Goal: Navigation & Orientation: Find specific page/section

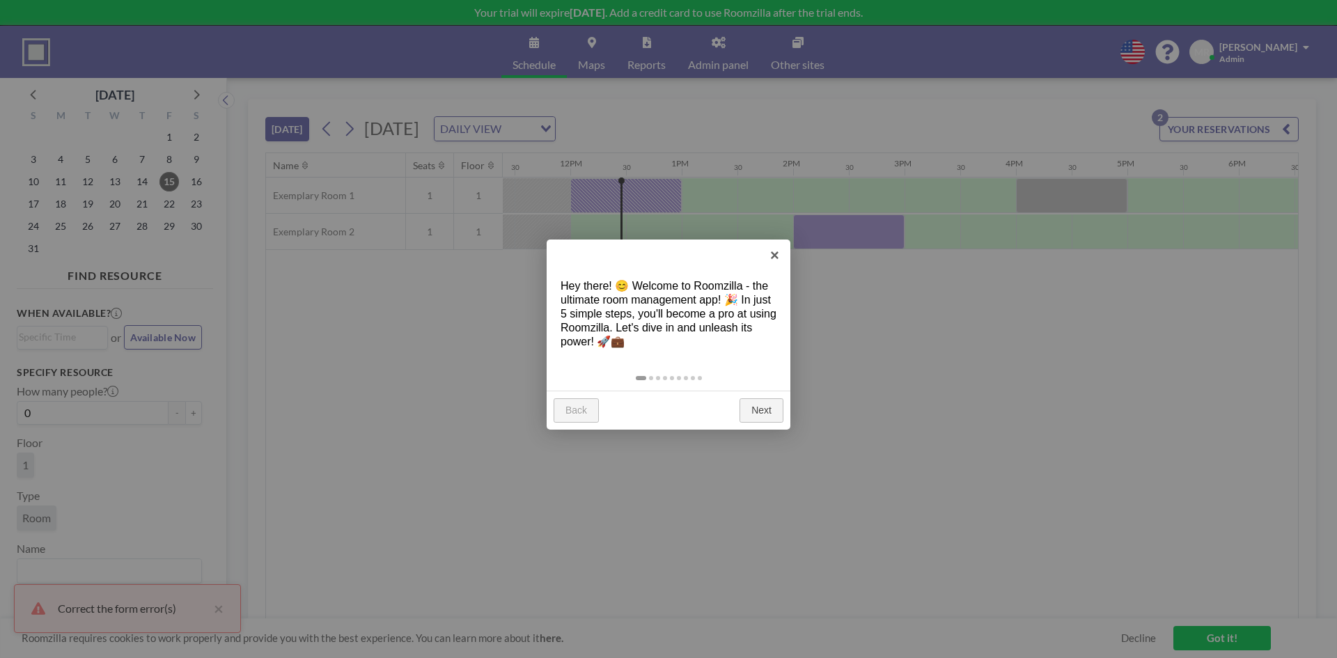
scroll to position [0, 1281]
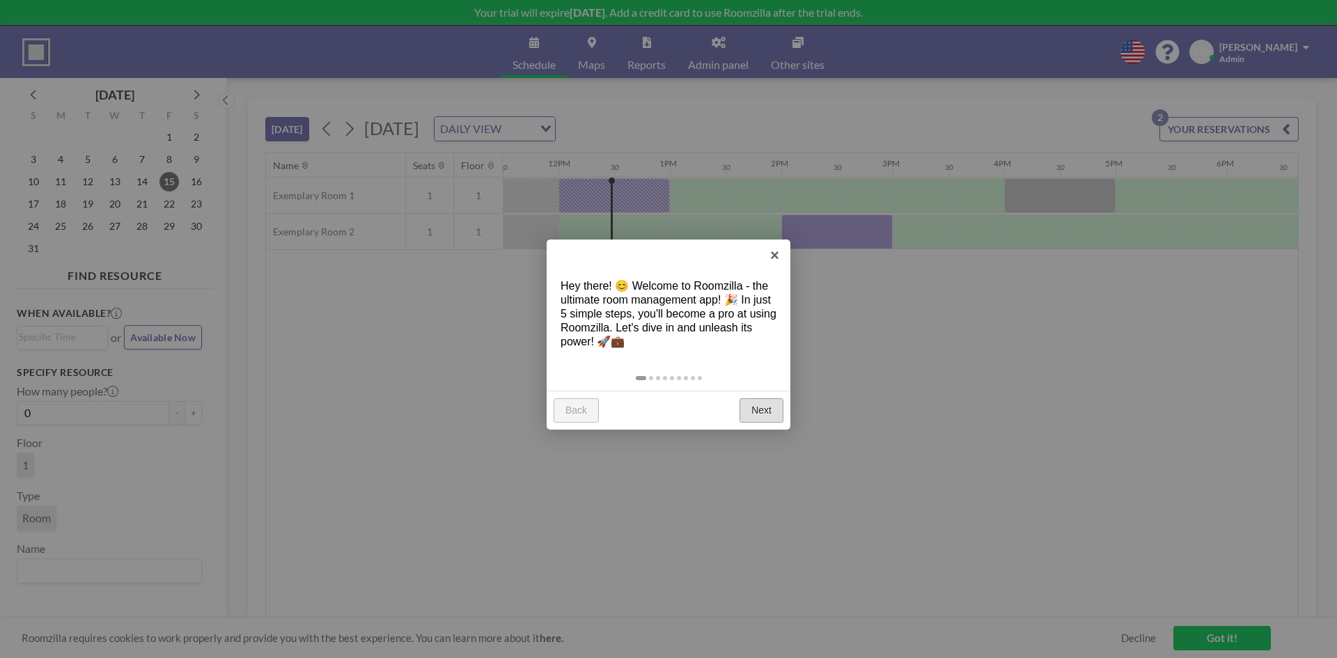
click at [757, 423] on div "Back Next" at bounding box center [669, 411] width 244 height 40
click at [758, 414] on link "Next" at bounding box center [761, 410] width 44 height 25
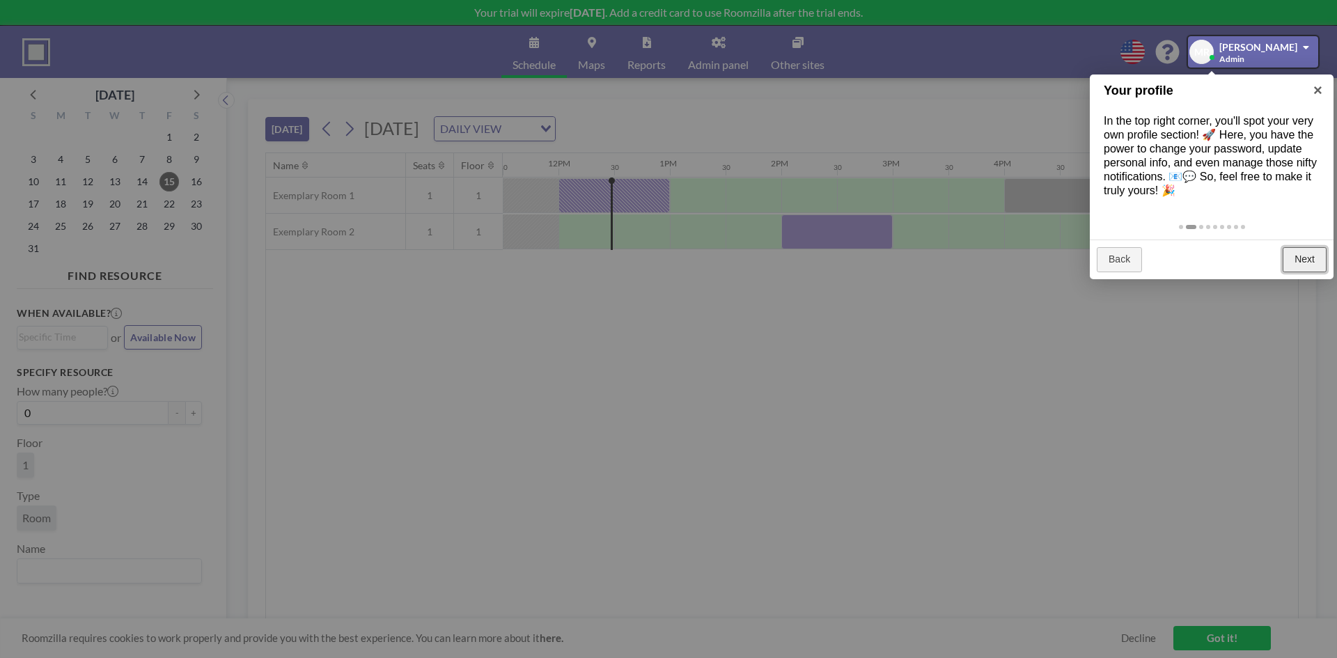
click at [1304, 272] on link "Next" at bounding box center [1305, 259] width 44 height 25
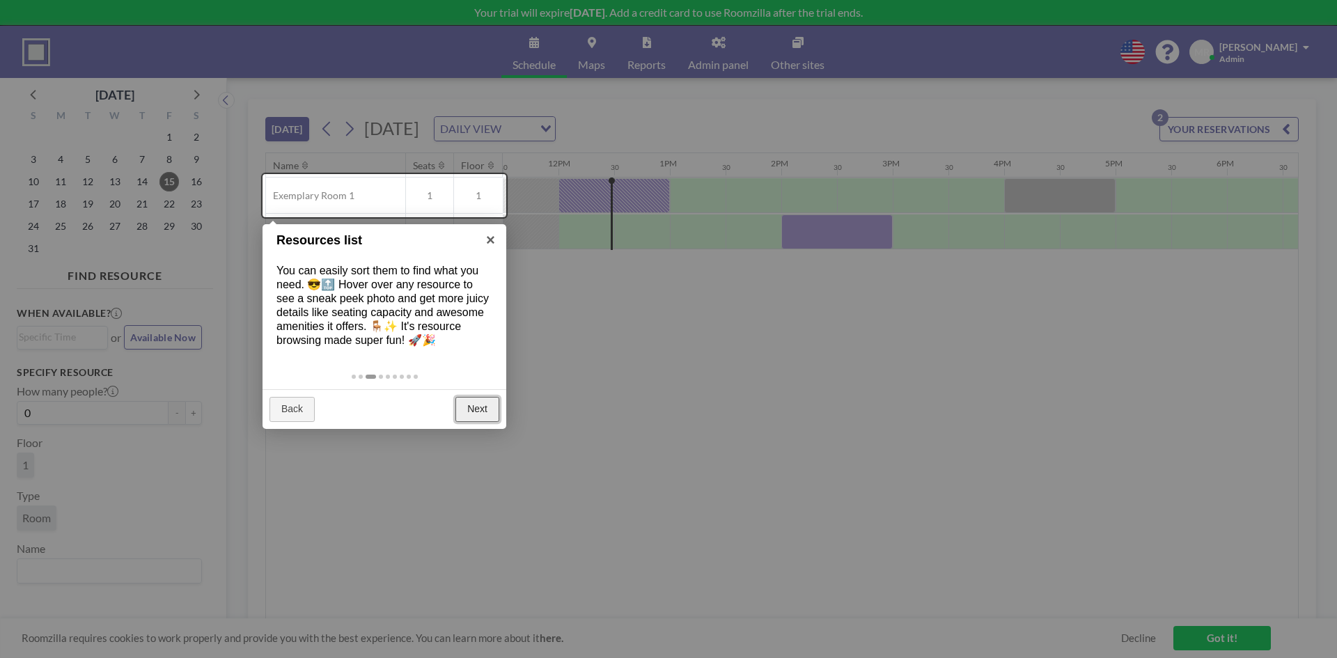
click at [478, 422] on link "Next" at bounding box center [477, 409] width 44 height 25
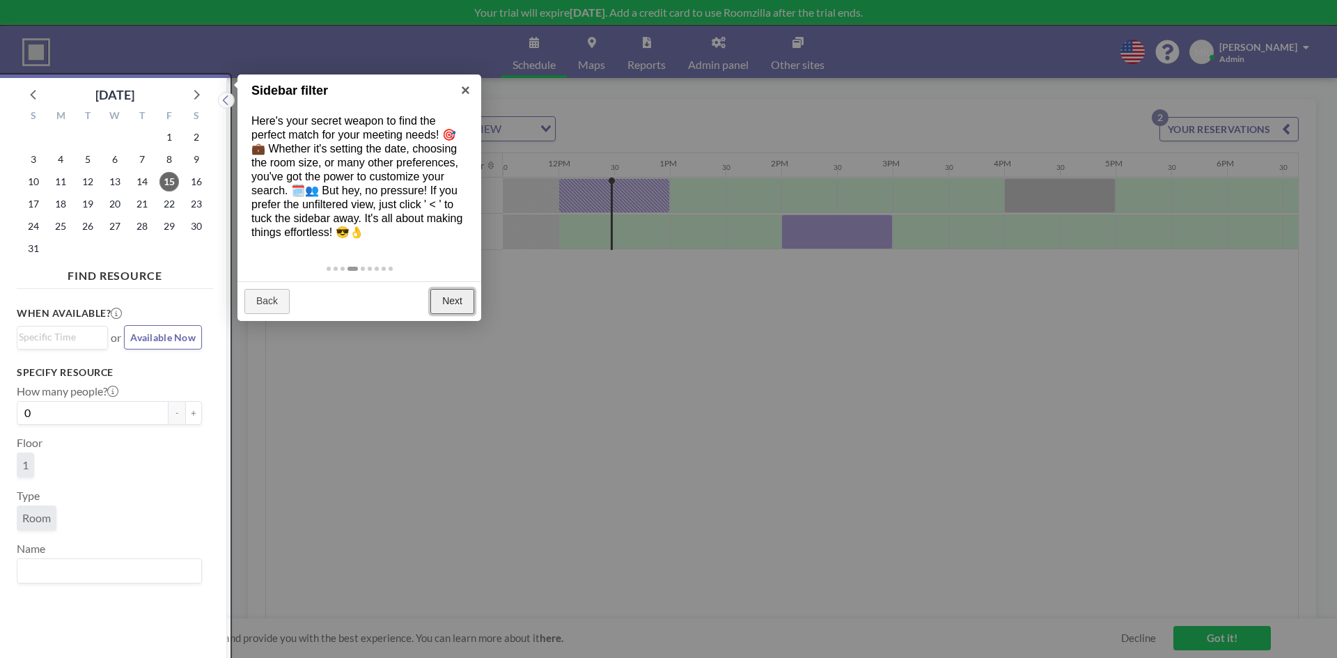
scroll to position [3, 0]
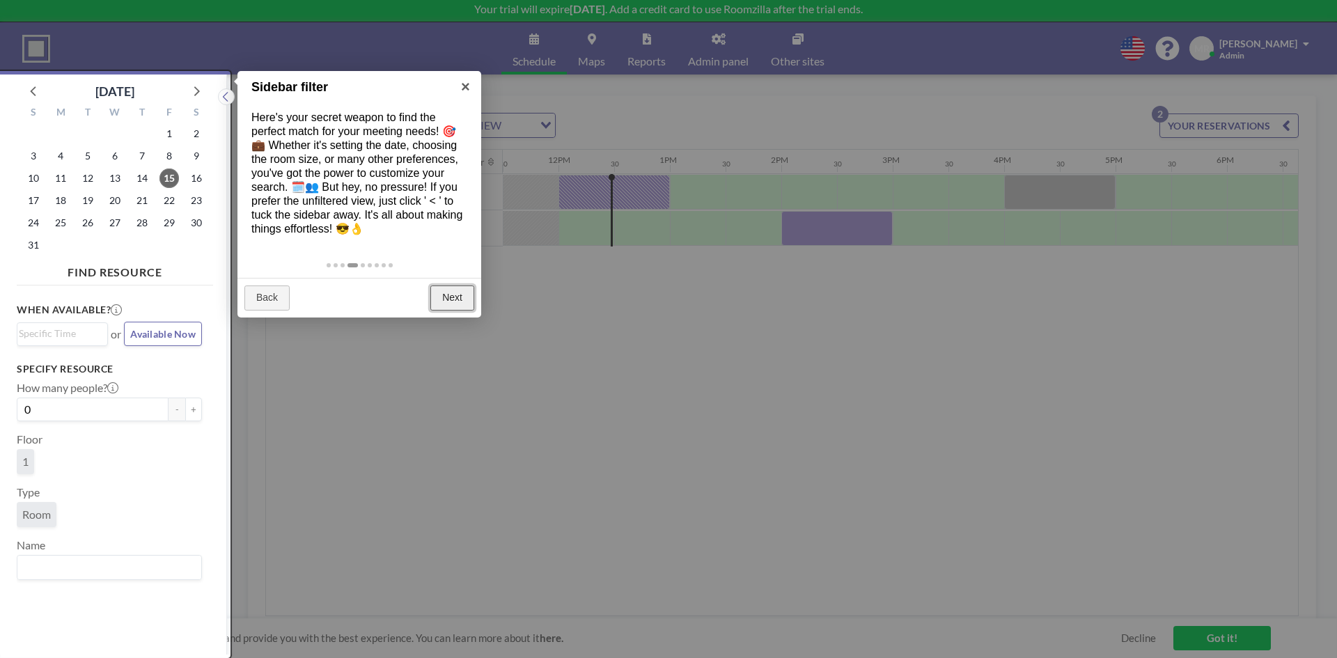
click at [455, 311] on link "Next" at bounding box center [452, 297] width 44 height 25
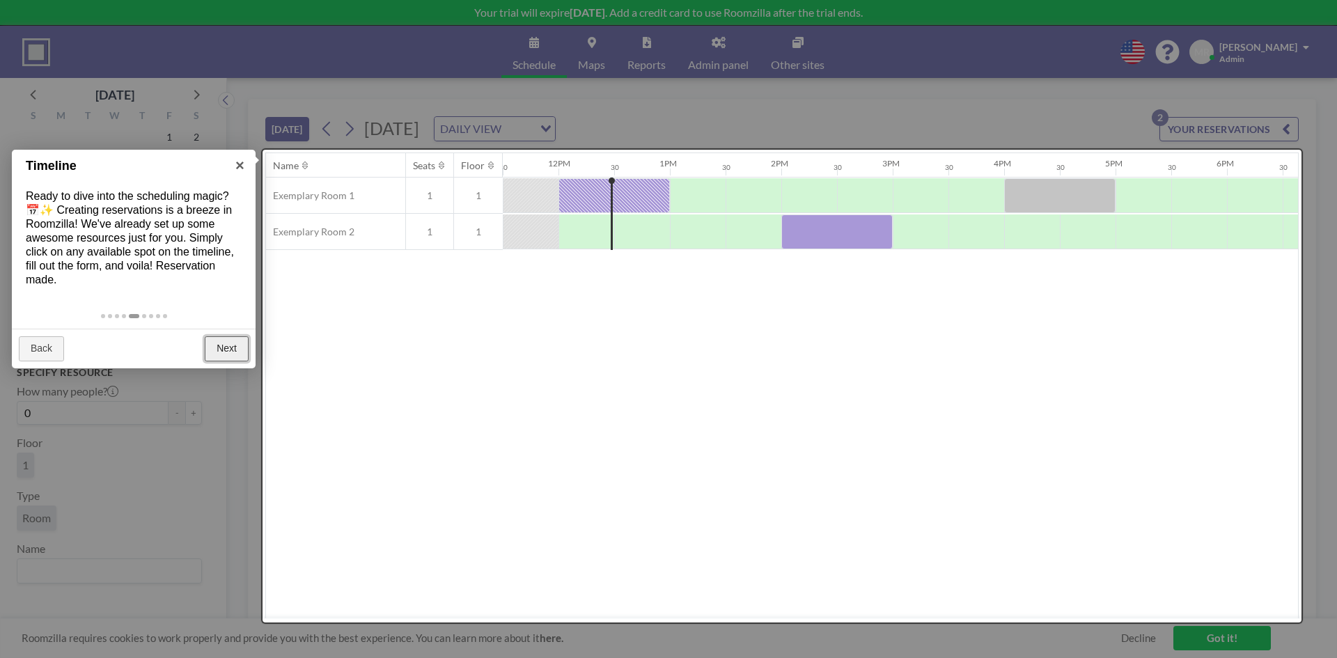
click at [233, 350] on link "Next" at bounding box center [227, 348] width 44 height 25
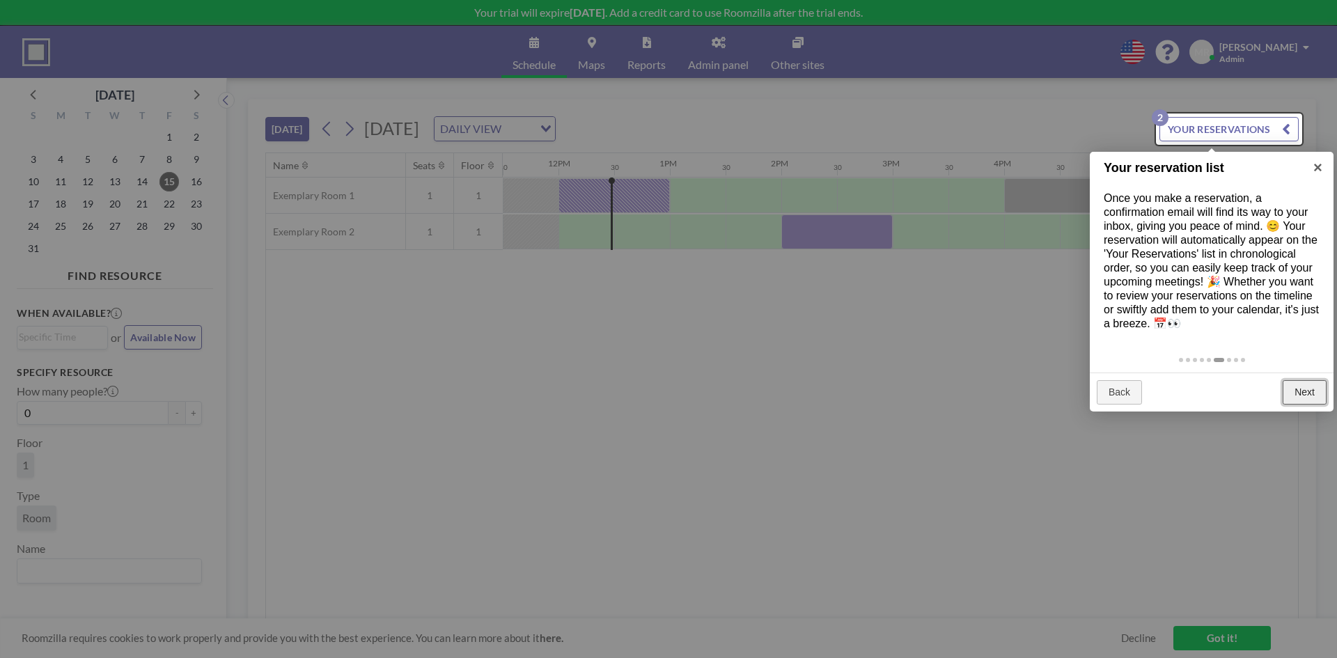
click at [1306, 405] on link "Next" at bounding box center [1305, 392] width 44 height 25
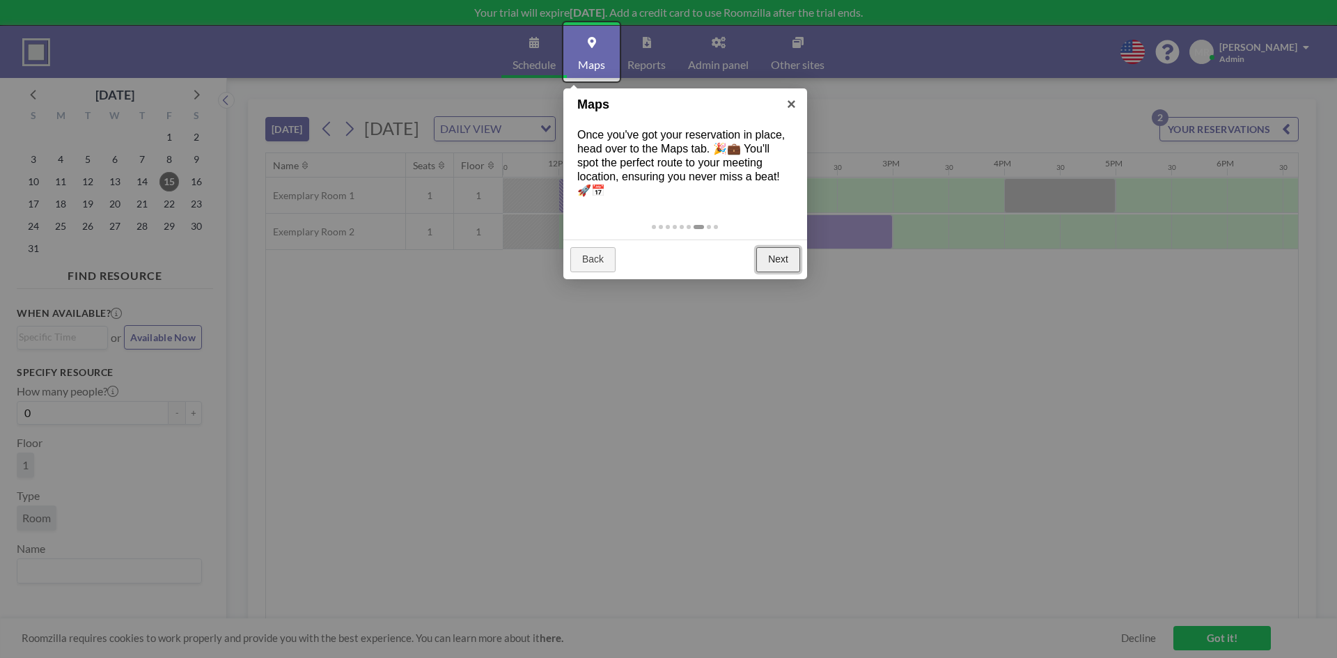
click at [782, 260] on link "Next" at bounding box center [778, 259] width 44 height 25
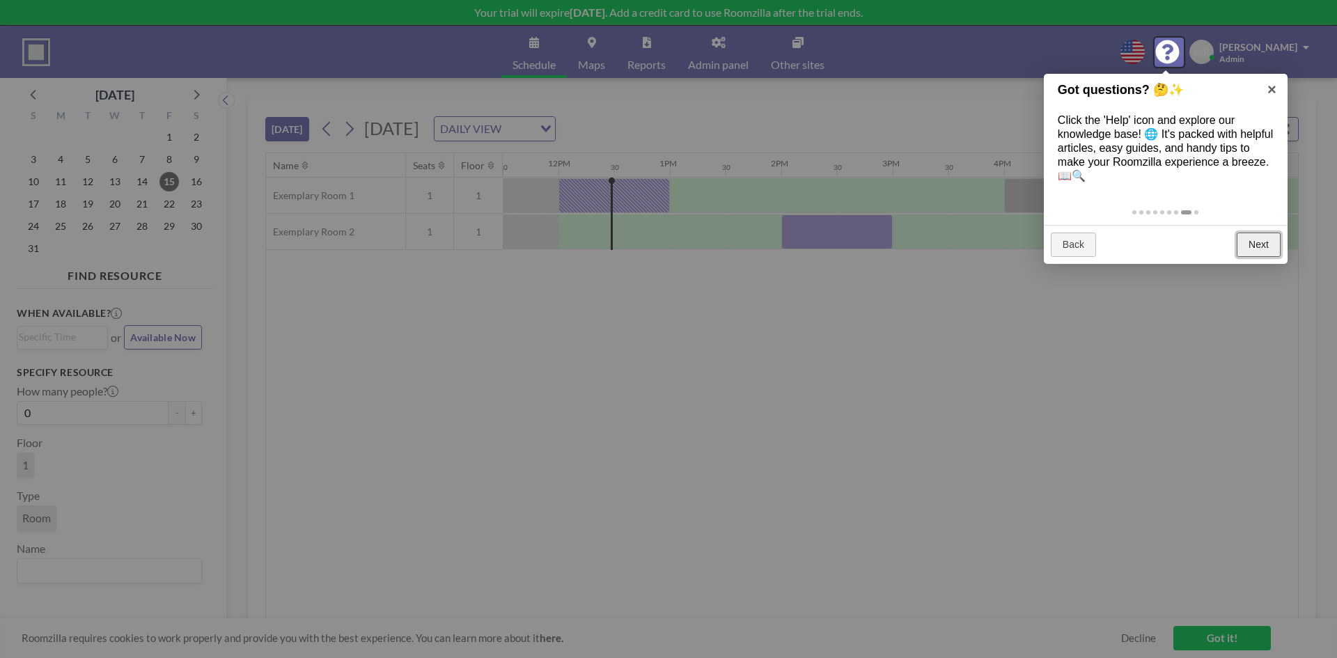
click at [1242, 246] on link "Next" at bounding box center [1259, 245] width 44 height 25
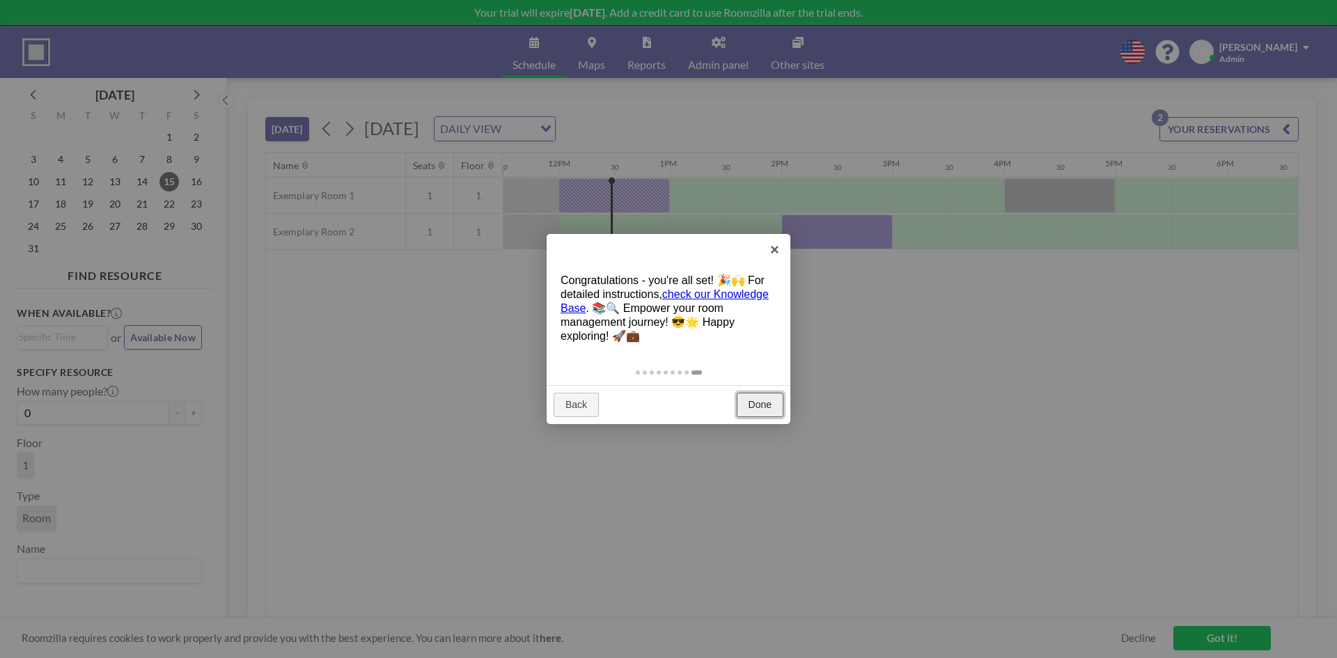
click at [759, 401] on link "Done" at bounding box center [760, 405] width 47 height 25
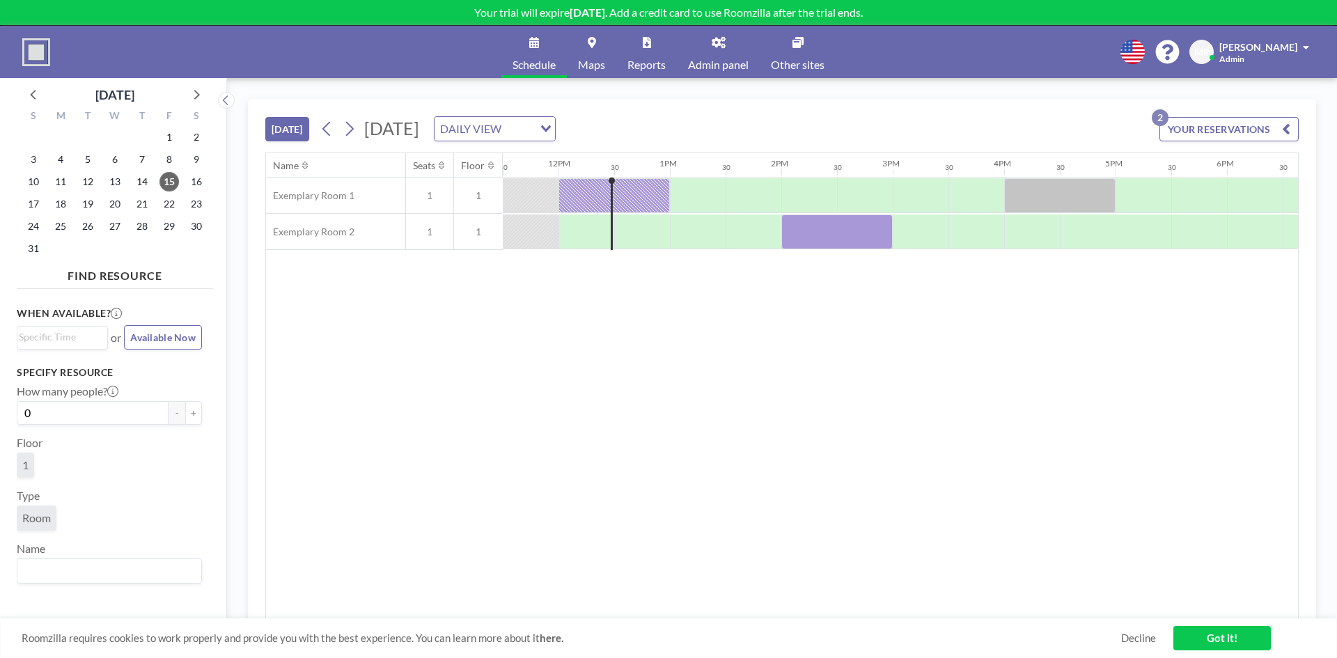
click at [721, 44] on icon at bounding box center [719, 42] width 14 height 11
